Goal: Task Accomplishment & Management: Manage account settings

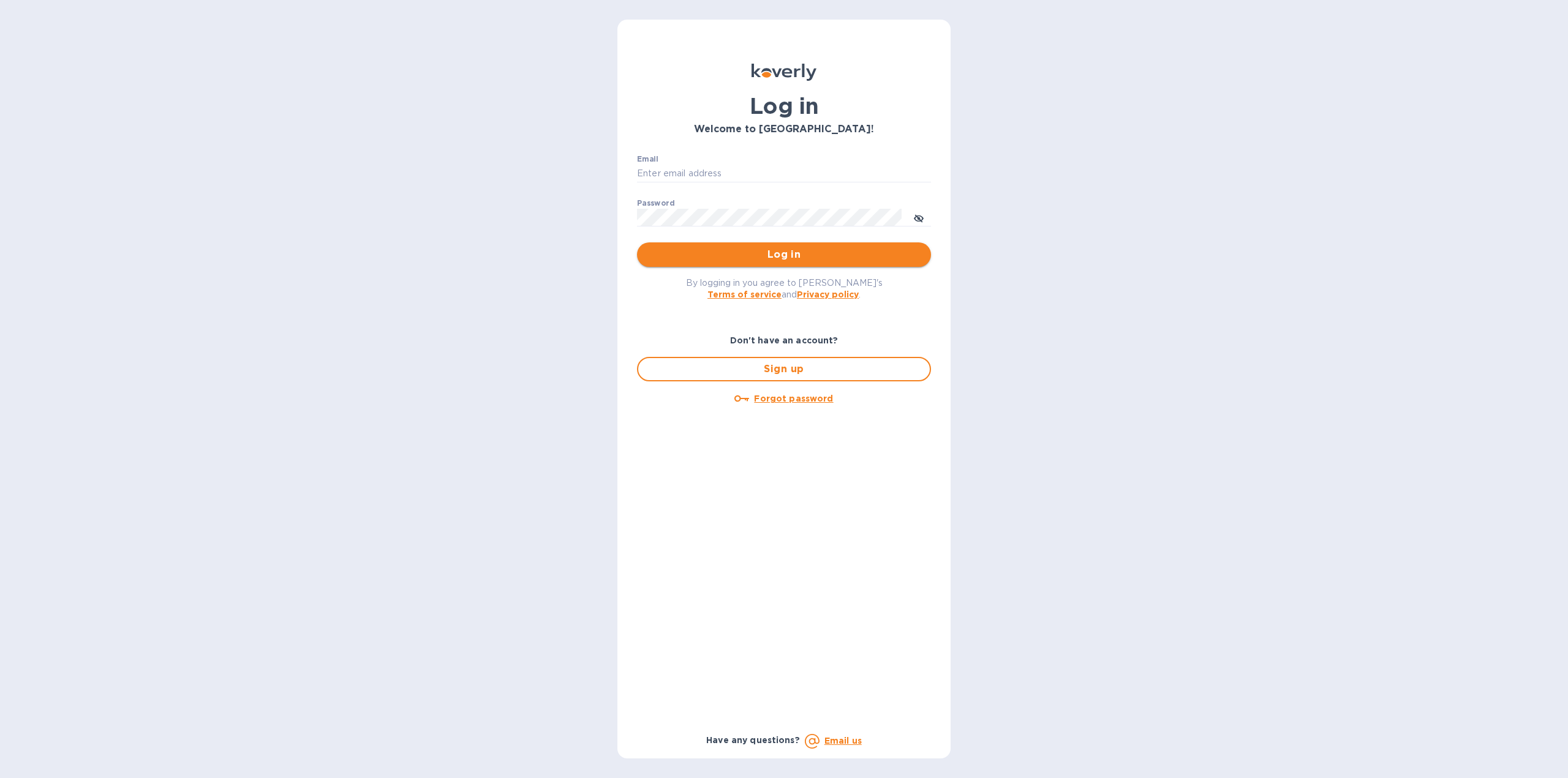
type input "[US_STATE][DOMAIN_NAME][EMAIL_ADDRESS][DOMAIN_NAME]"
click at [751, 256] on span "Log in" at bounding box center [784, 255] width 274 height 15
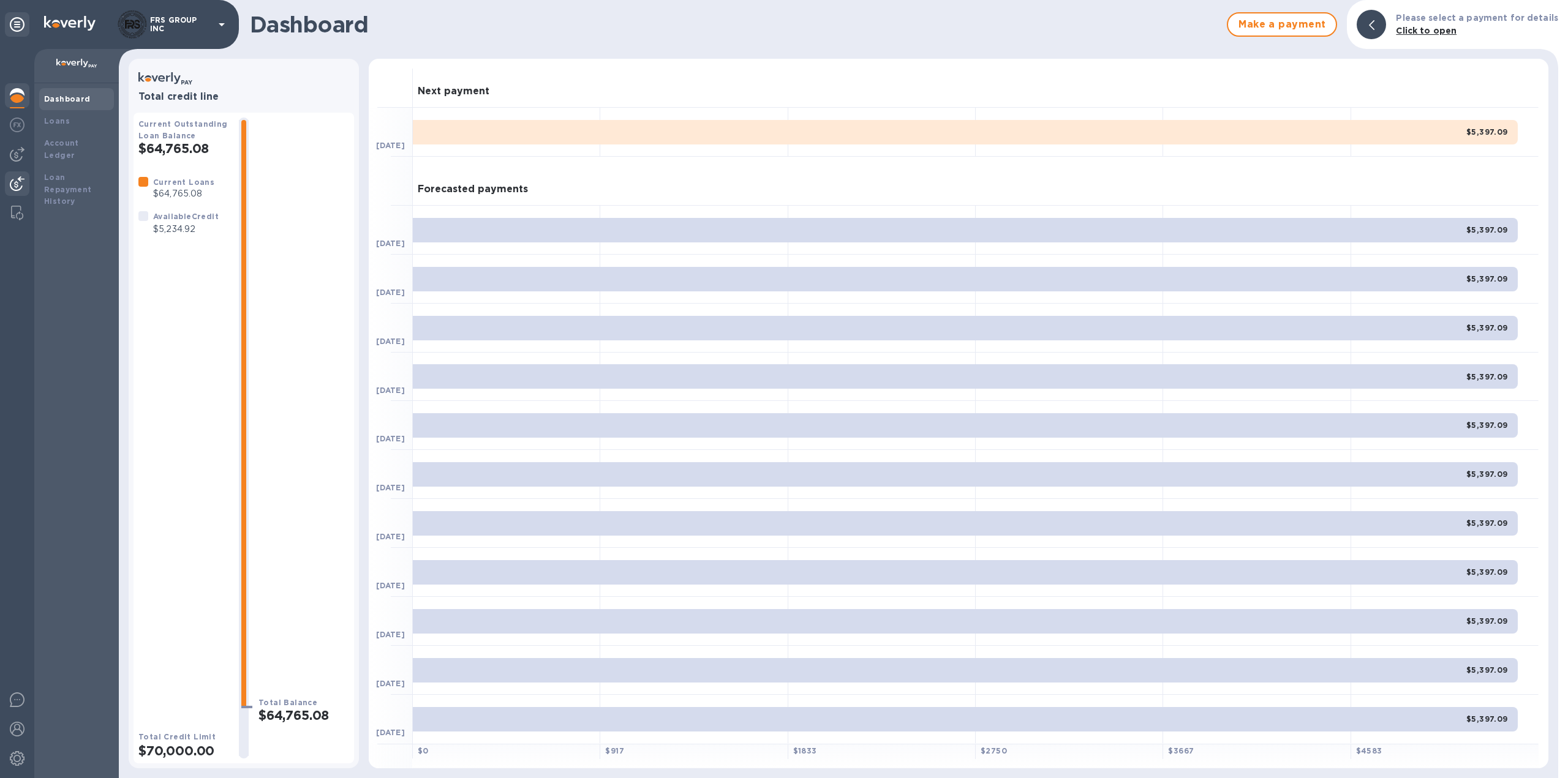
click at [19, 176] on img at bounding box center [17, 183] width 15 height 15
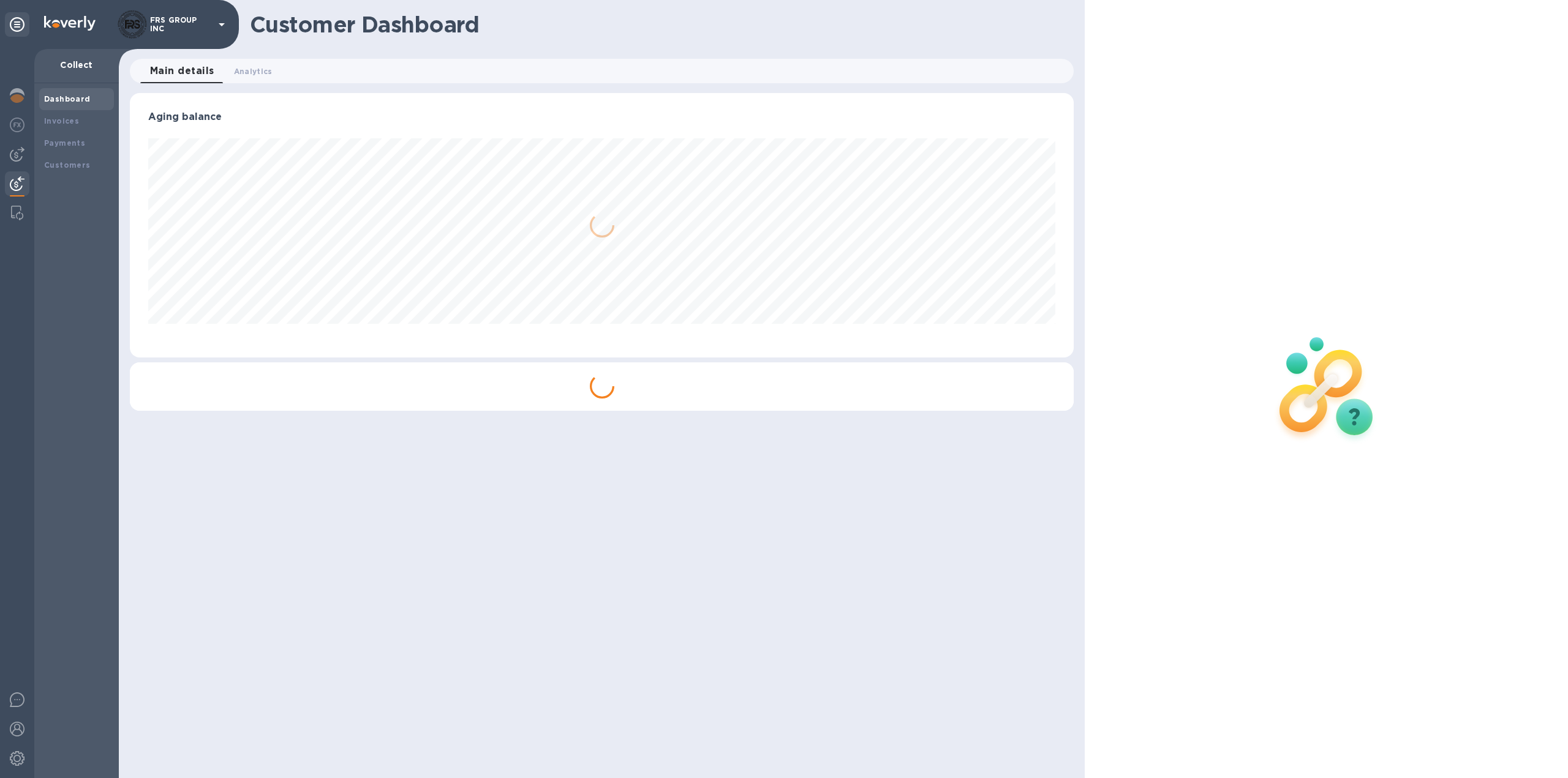
scroll to position [265, 945]
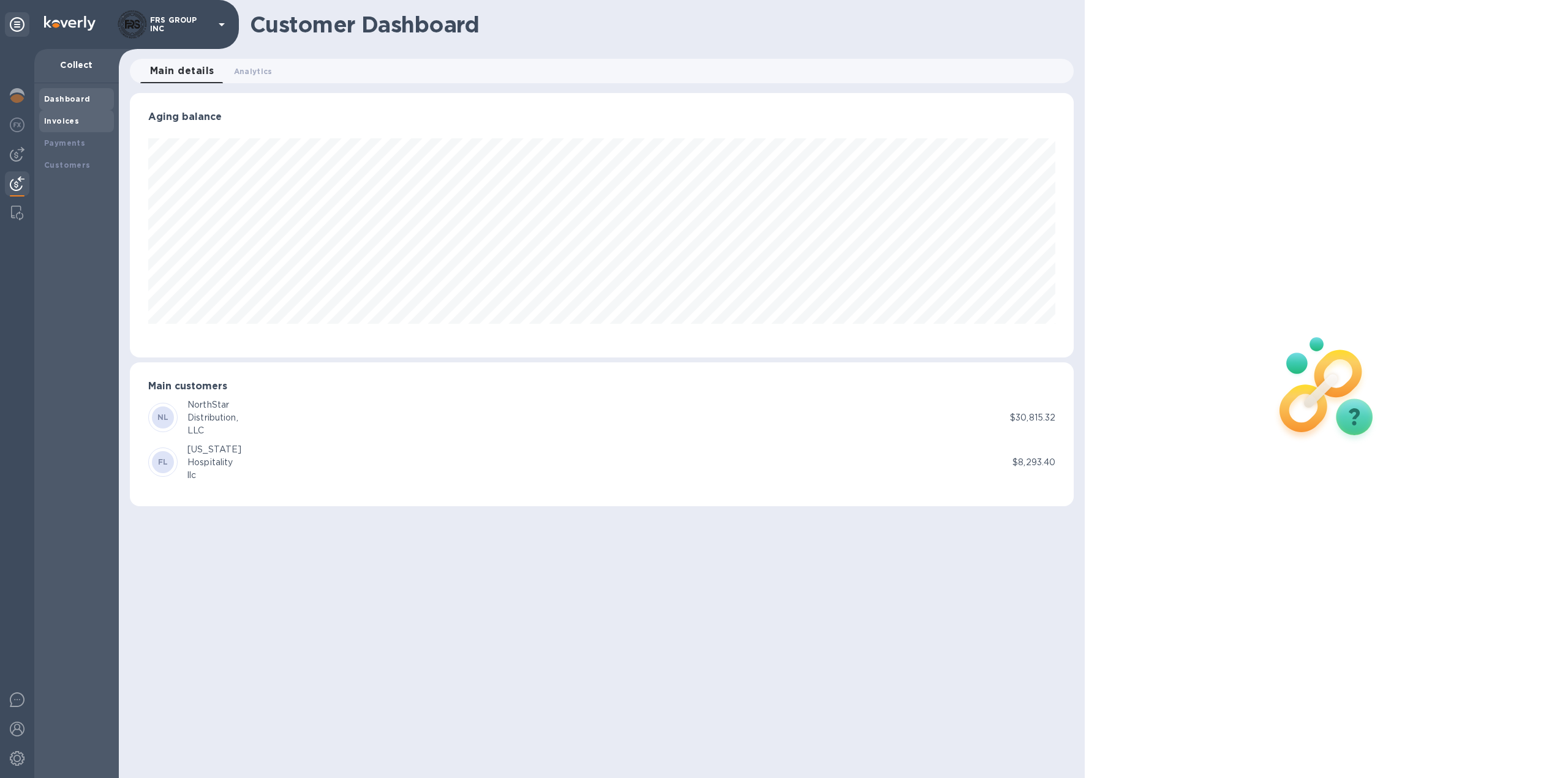
click at [66, 120] on b "Invoices" at bounding box center [62, 121] width 35 height 9
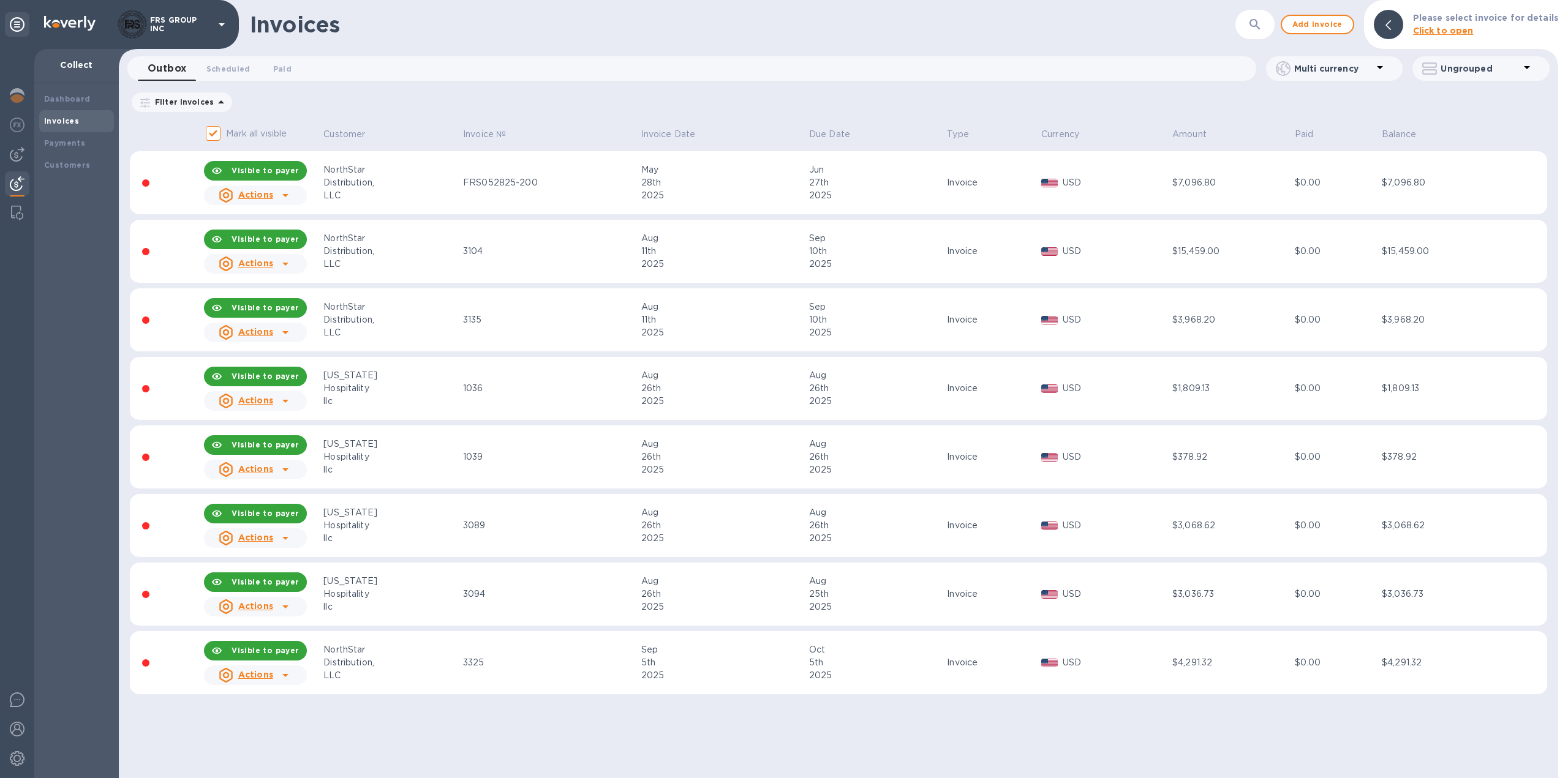
click at [548, 331] on td "3135" at bounding box center [551, 319] width 178 height 64
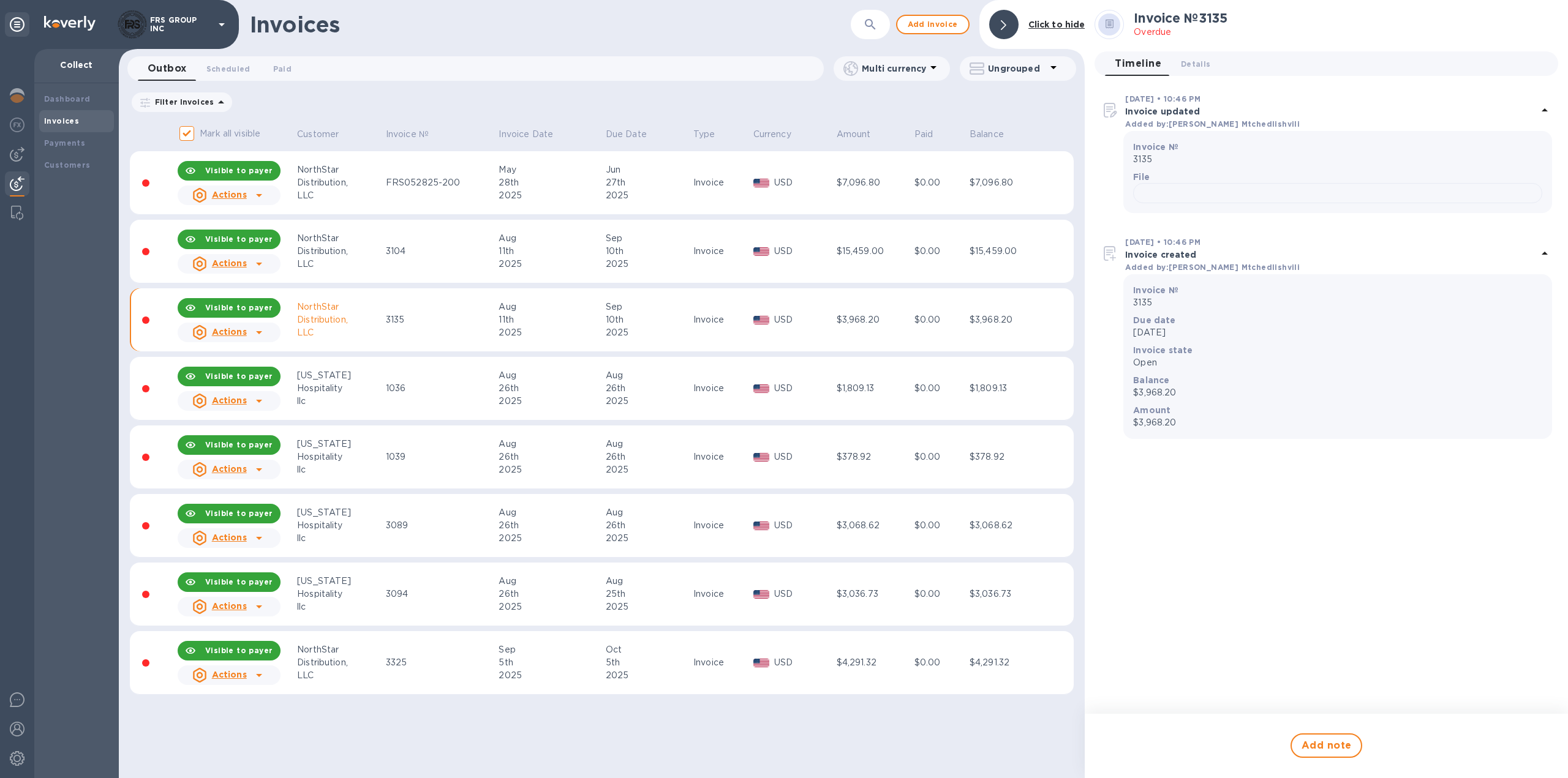
click at [869, 749] on div "Invoices ​ Add invoice Click to hide Outbox 0 Scheduled 0 Paid 0 Multi currency…" at bounding box center [602, 389] width 966 height 778
click at [63, 123] on b "Invoices" at bounding box center [62, 121] width 35 height 9
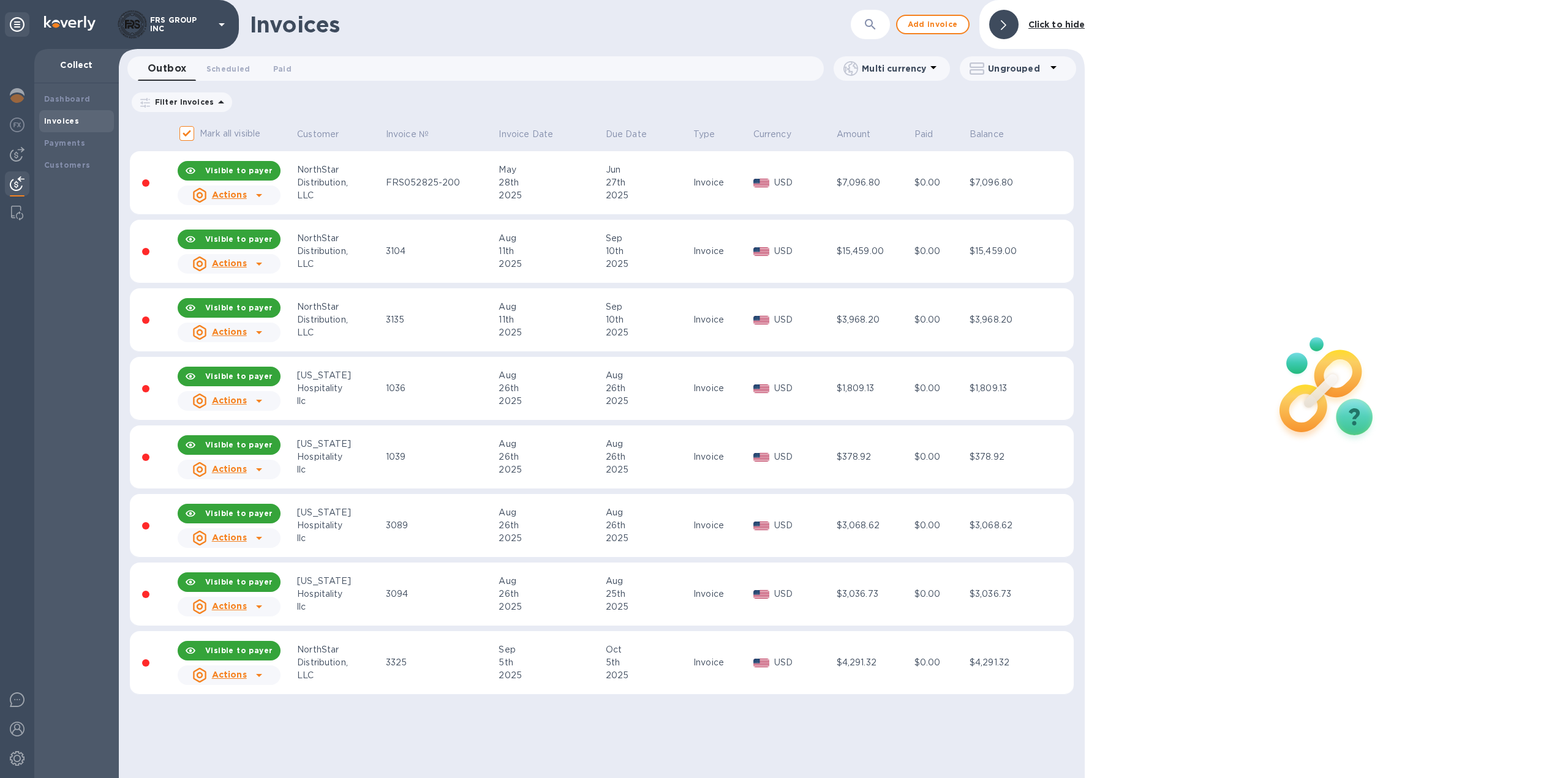
click at [20, 181] on img at bounding box center [17, 183] width 15 height 15
click at [17, 95] on img at bounding box center [17, 95] width 15 height 15
